Goal: Register for event/course

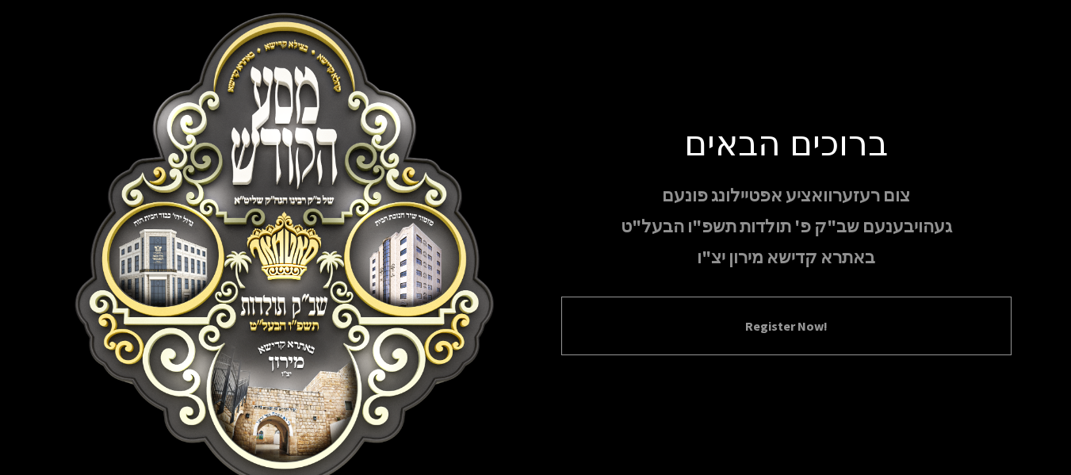
click at [865, 310] on div "Register Now!" at bounding box center [786, 325] width 450 height 59
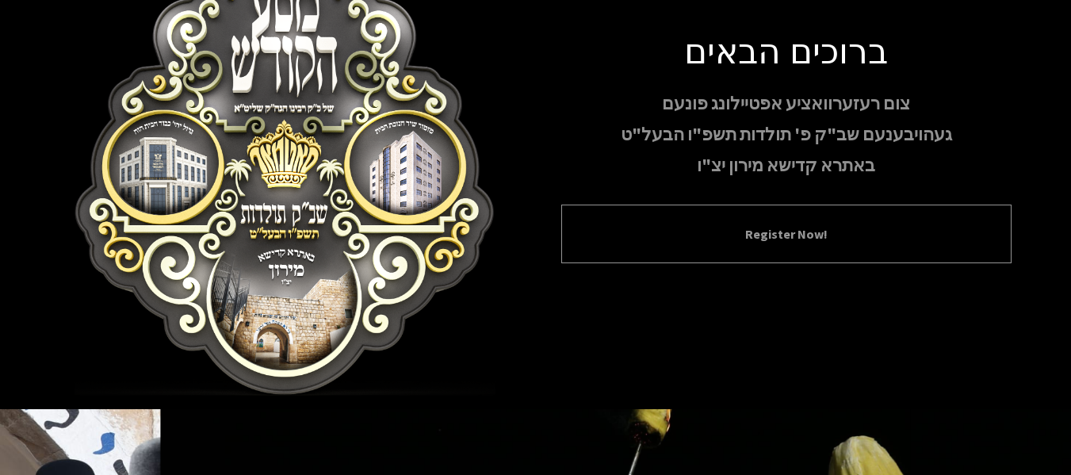
scroll to position [90, 0]
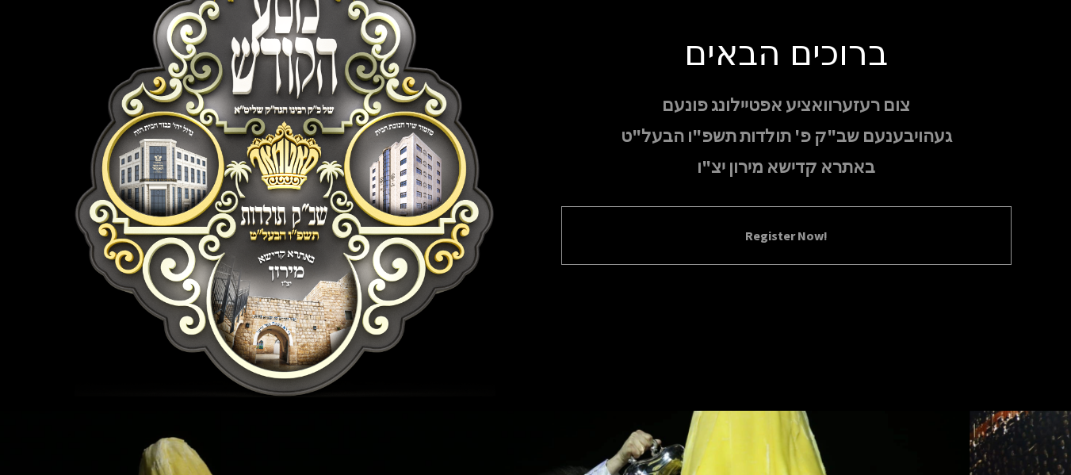
click at [837, 246] on div "Register Now!" at bounding box center [786, 235] width 450 height 59
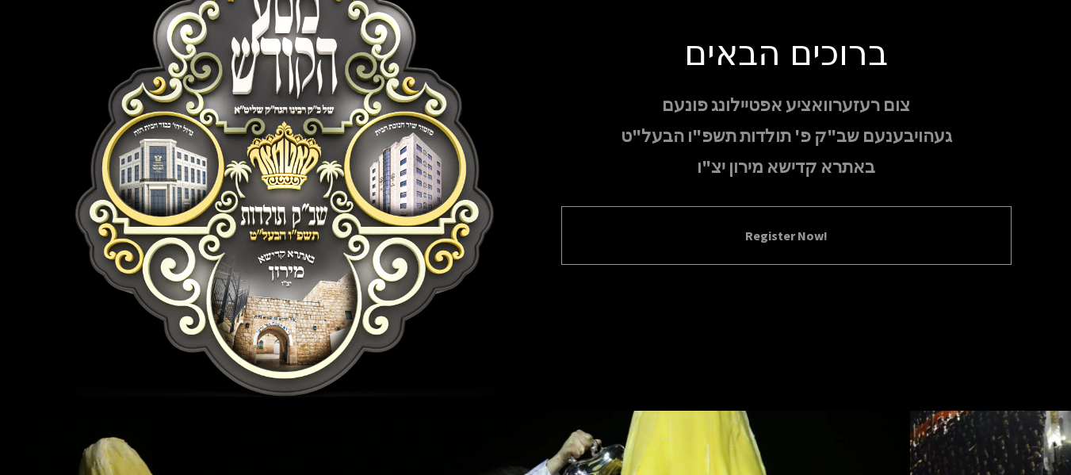
click at [837, 246] on div "Register Now!" at bounding box center [786, 235] width 450 height 59
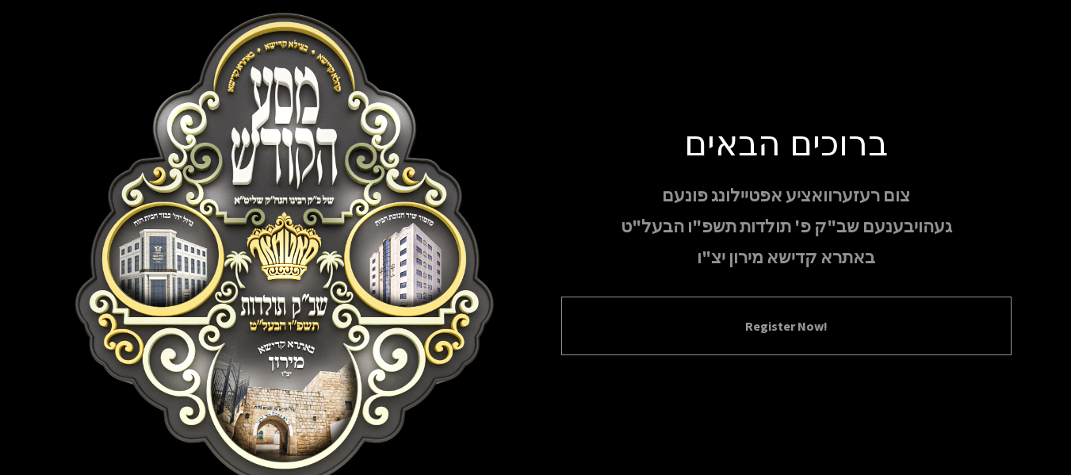
click at [761, 330] on button "Register Now!" at bounding box center [786, 325] width 410 height 19
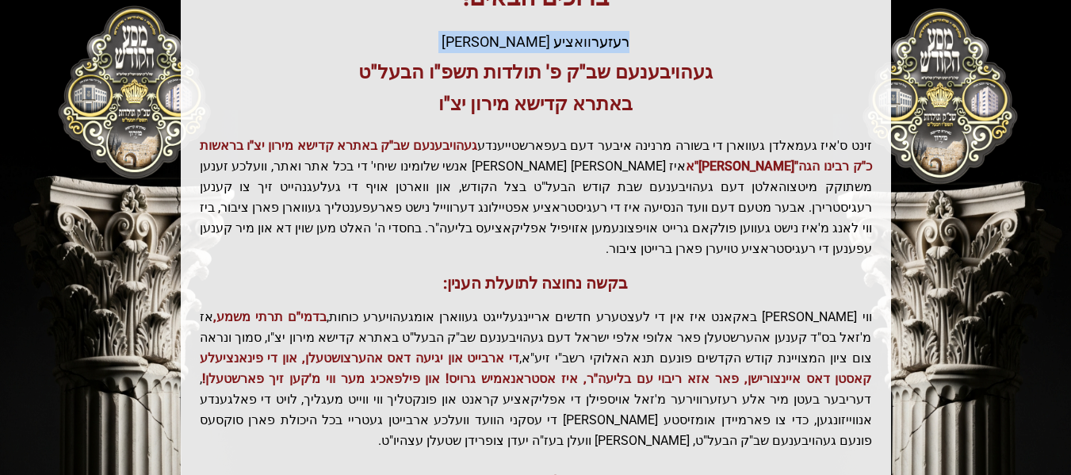
scroll to position [443, 0]
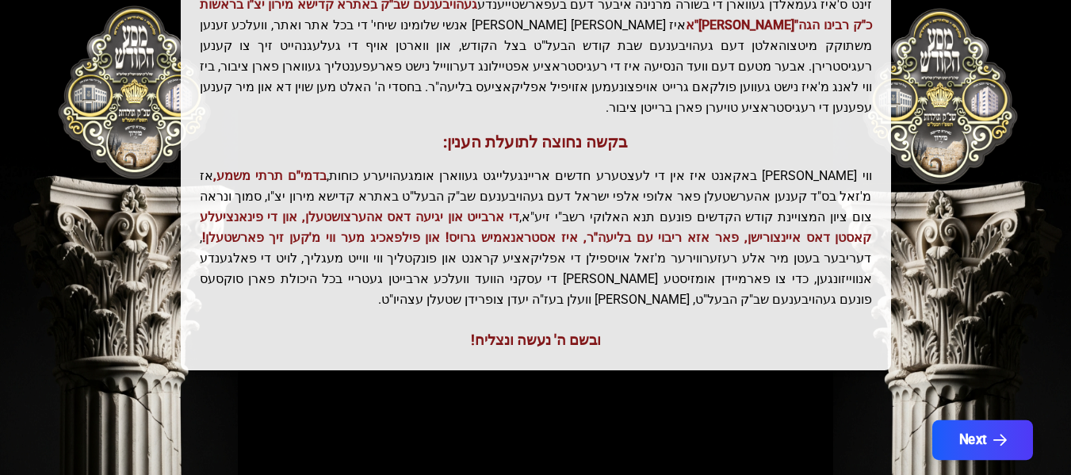
click at [1001, 420] on button "Next" at bounding box center [981, 440] width 101 height 40
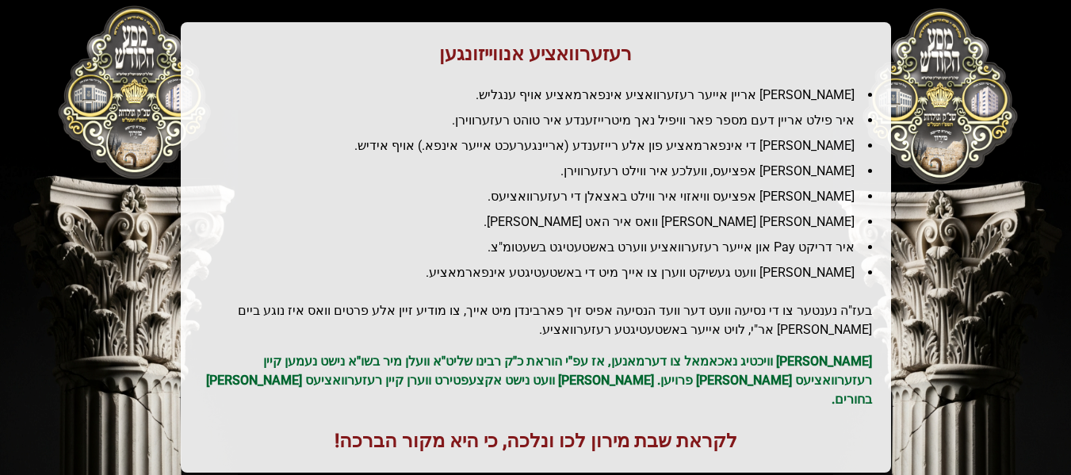
scroll to position [292, 0]
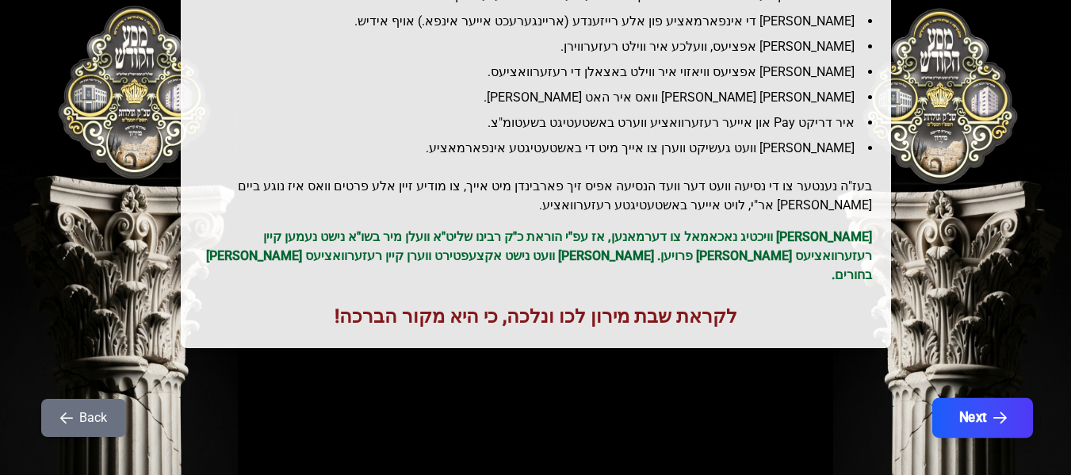
click at [974, 398] on button "Next" at bounding box center [981, 418] width 101 height 40
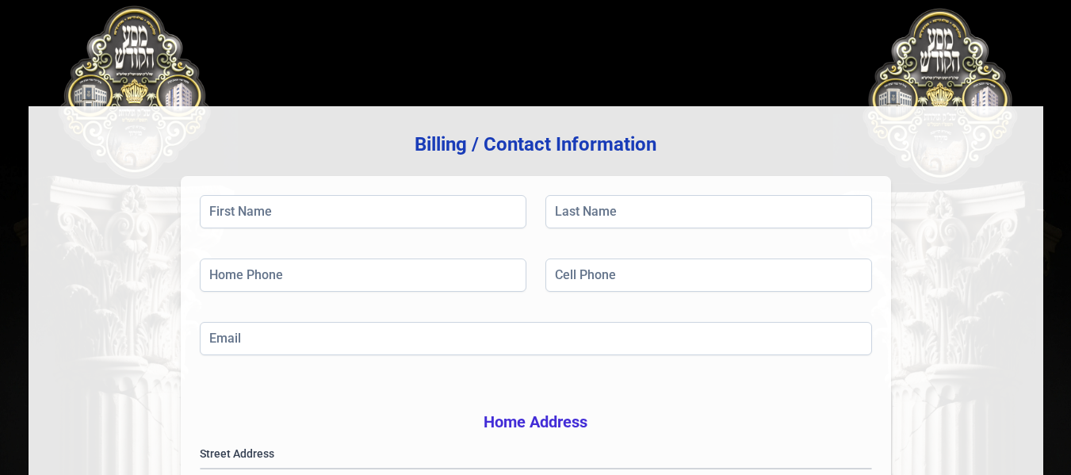
scroll to position [70, 0]
